Goal: Information Seeking & Learning: Check status

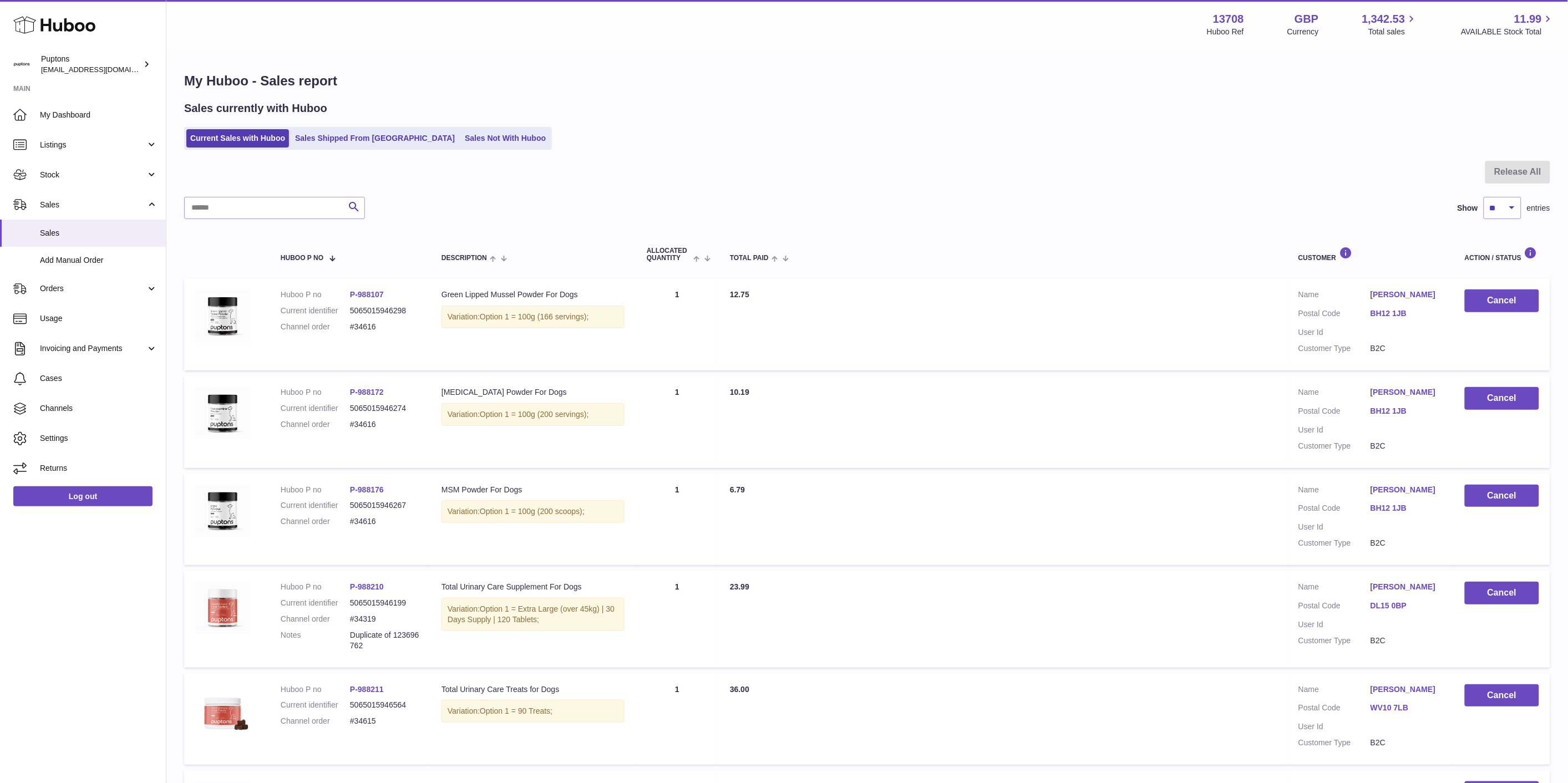
click at [461, 135] on link "Sales Not With Huboo" at bounding box center [505, 138] width 89 height 18
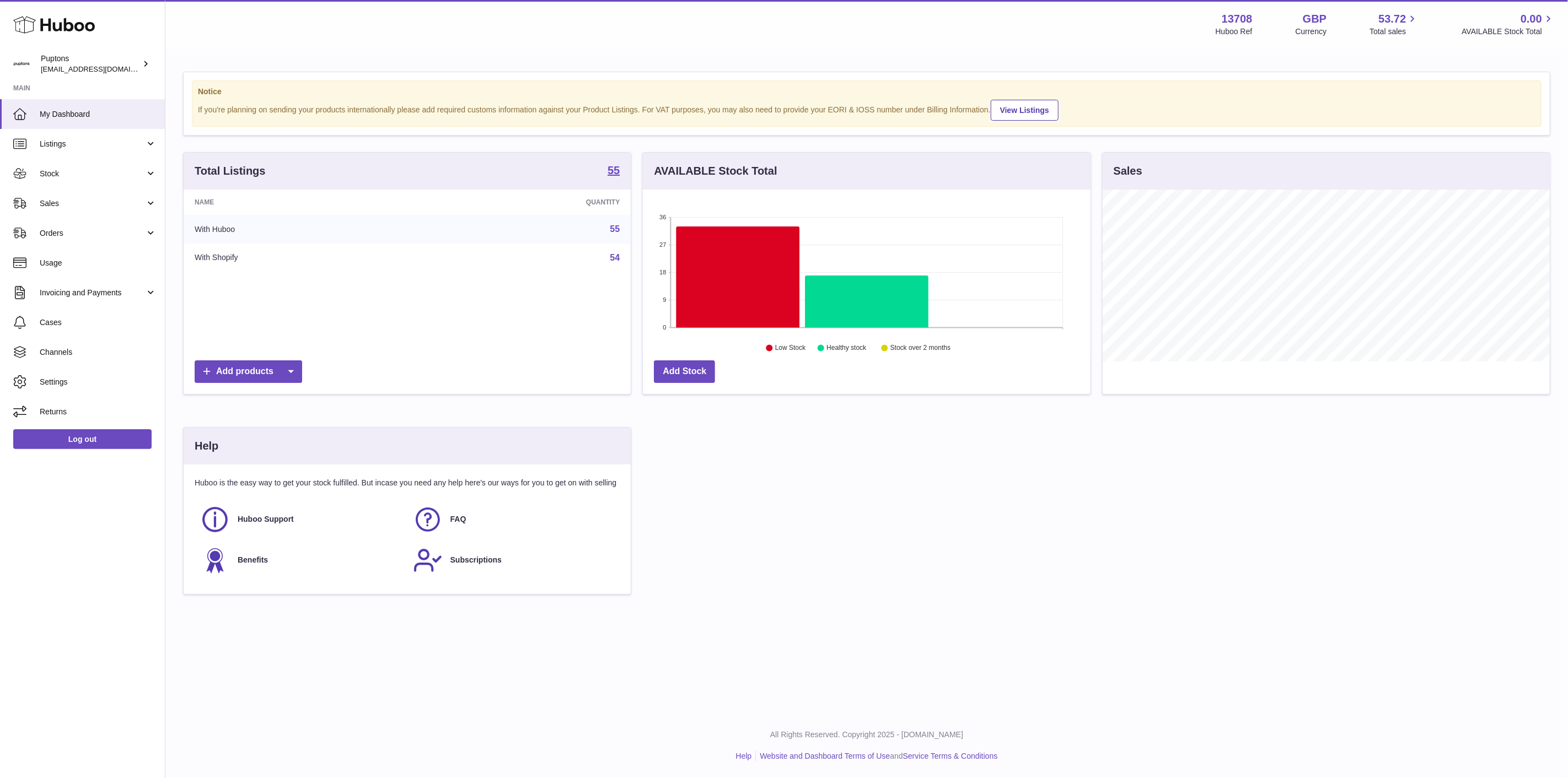
scroll to position [172, 447]
click at [69, 213] on link "Sales" at bounding box center [82, 203] width 165 height 30
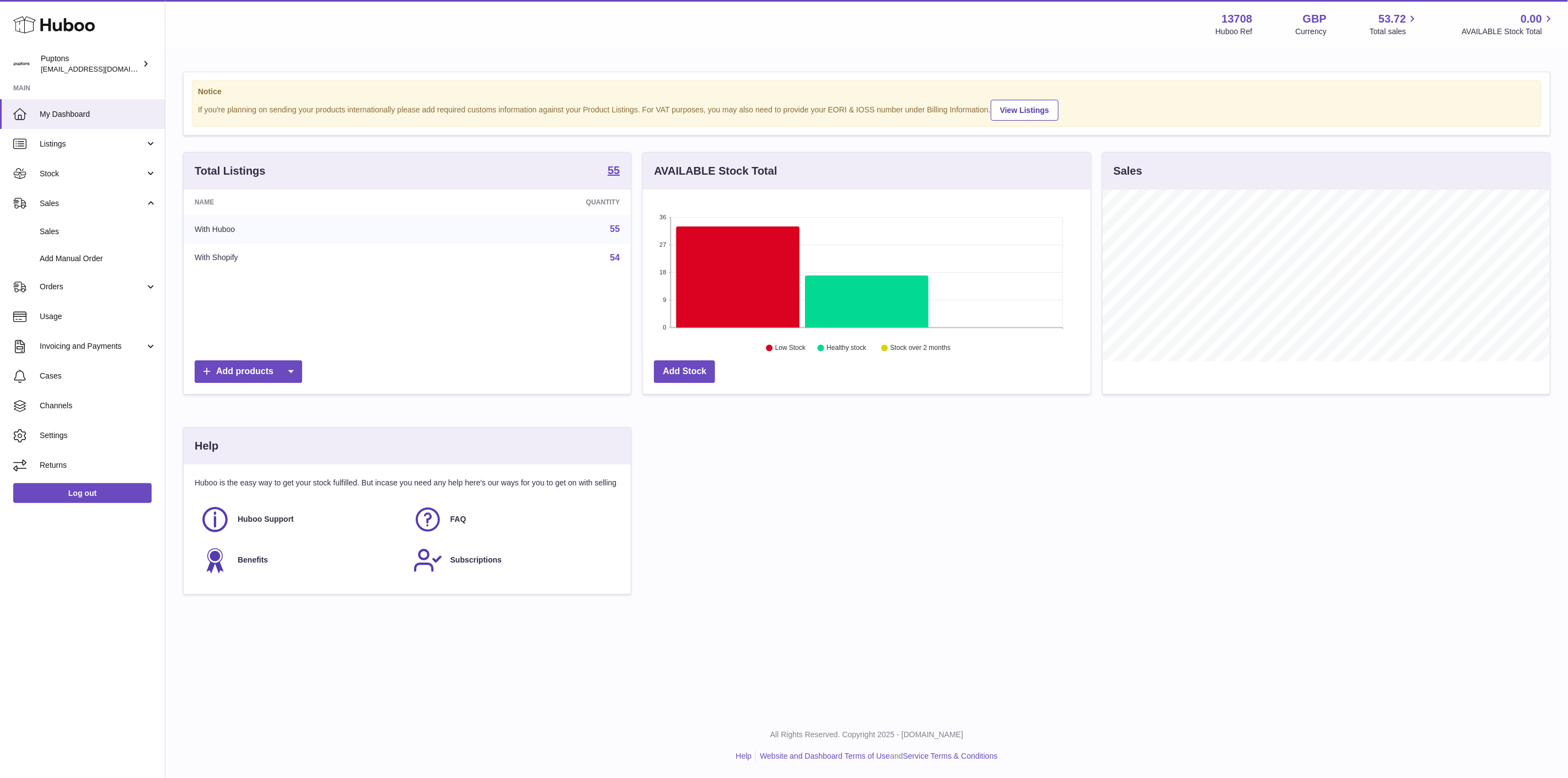
click at [75, 234] on span "Sales" at bounding box center [98, 232] width 117 height 10
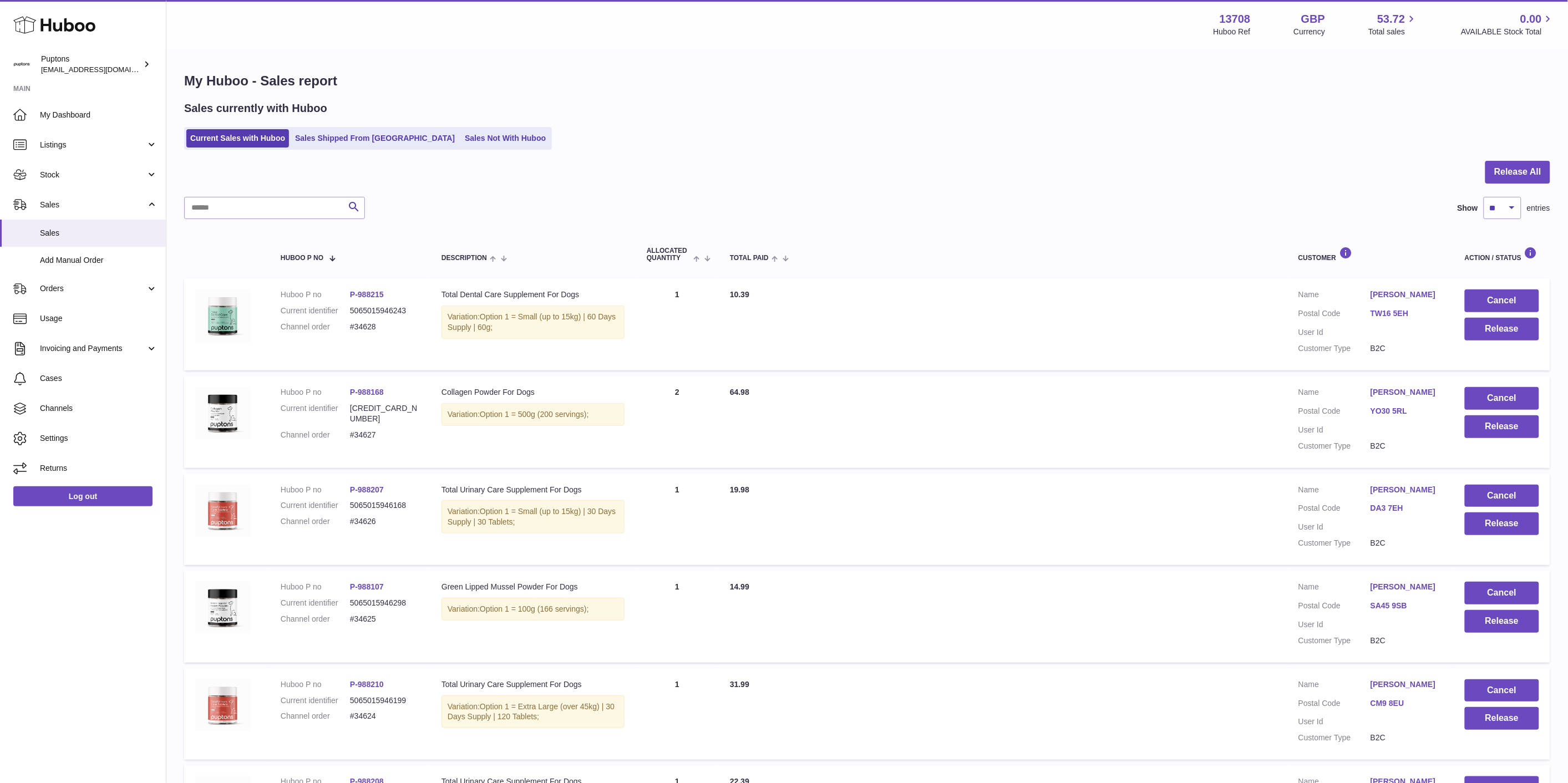
click at [65, 173] on span "Stock" at bounding box center [93, 175] width 106 height 10
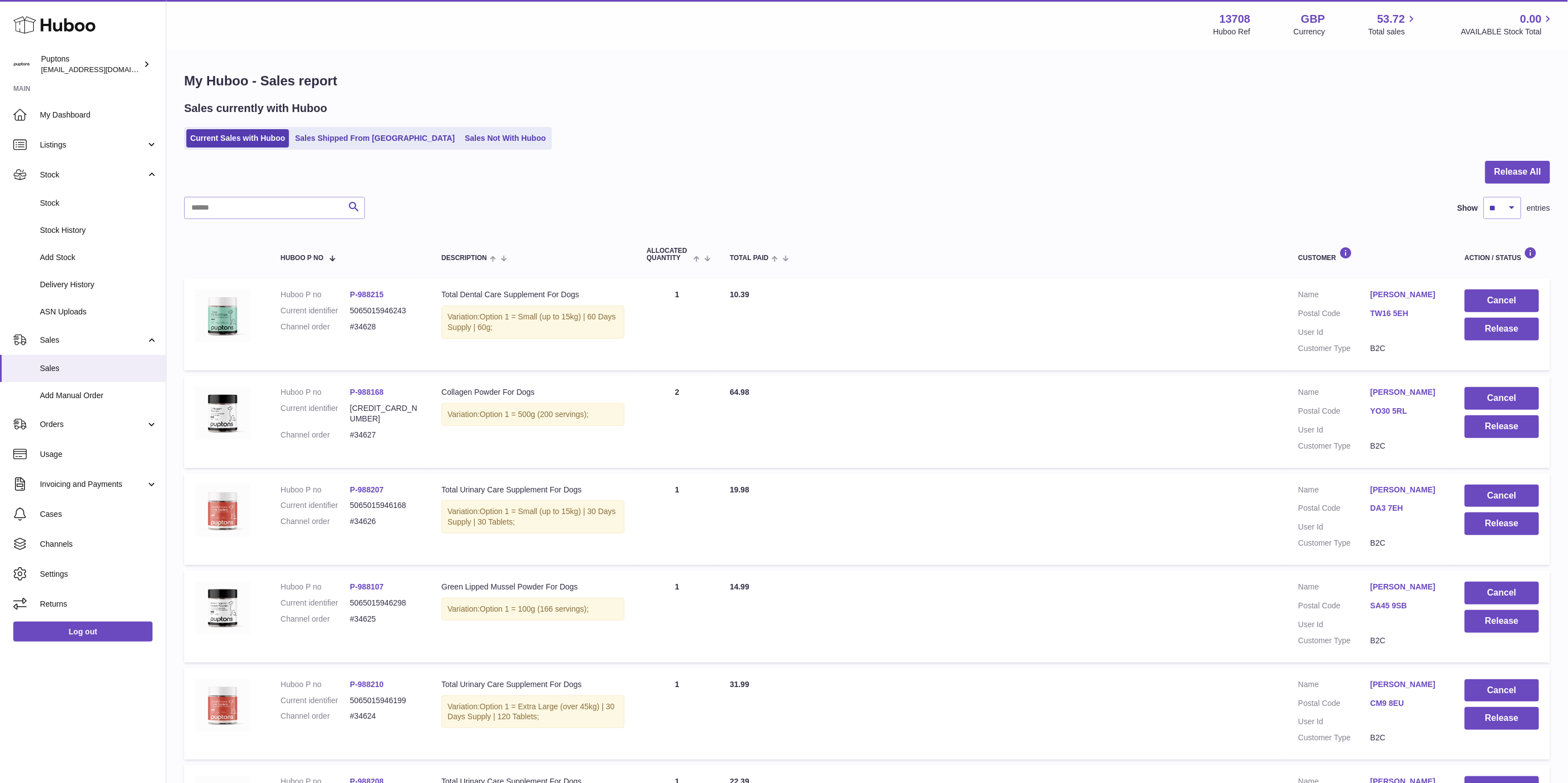
click at [66, 212] on link "Stock" at bounding box center [83, 203] width 166 height 27
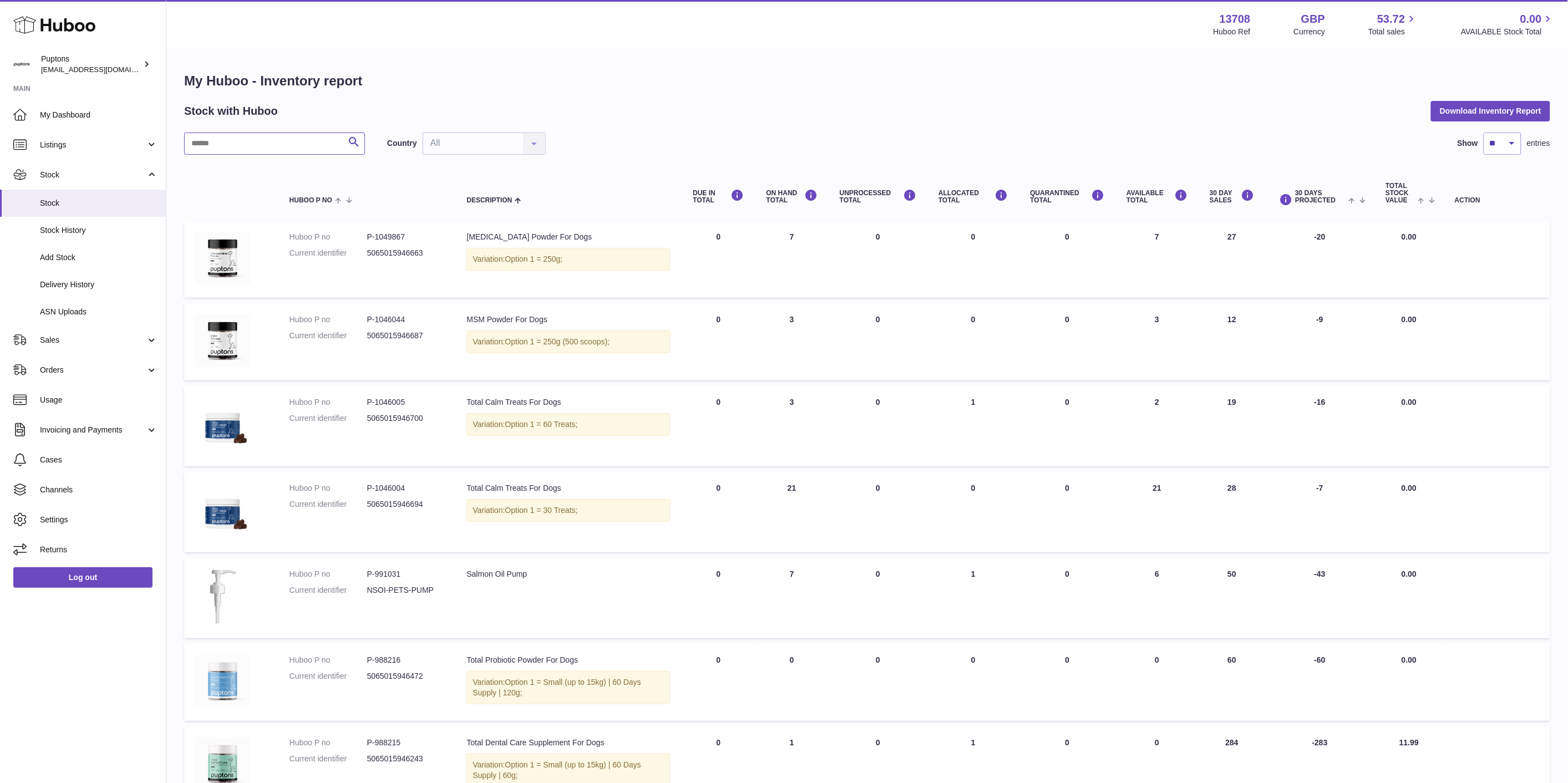
click at [213, 132] on input "text" at bounding box center [275, 143] width 181 height 22
type input "***"
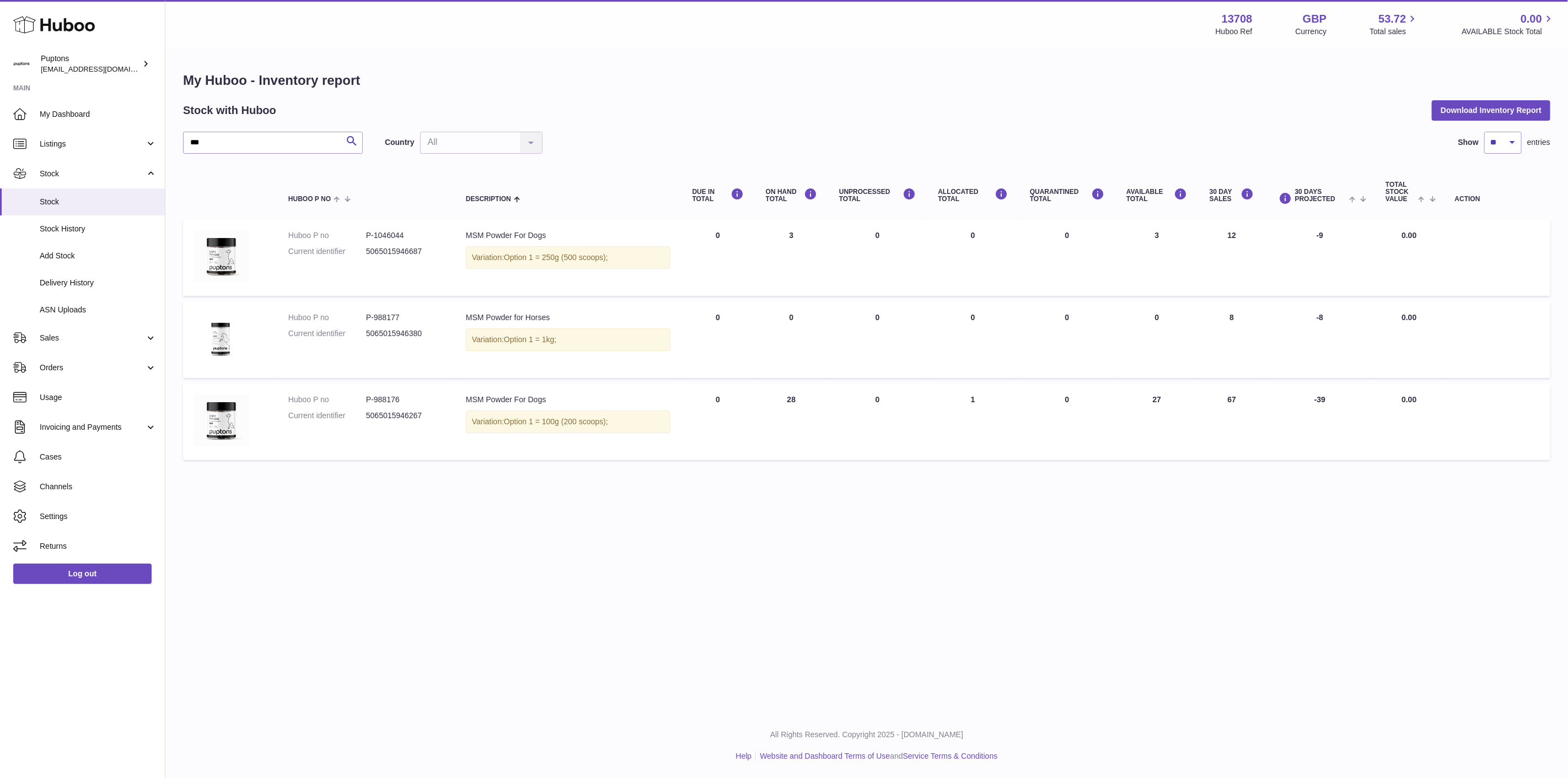
drag, startPoint x: 1255, startPoint y: 401, endPoint x: 1187, endPoint y: 394, distance: 68.4
click at [1207, 388] on td "30 DAY SALES 67" at bounding box center [1232, 422] width 67 height 76
